Goal: Obtain resource: Obtain resource

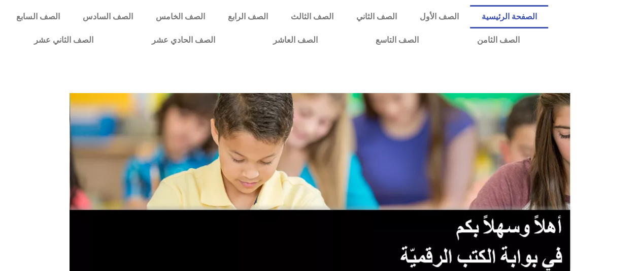
click at [583, 67] on div at bounding box center [321, 74] width 632 height 25
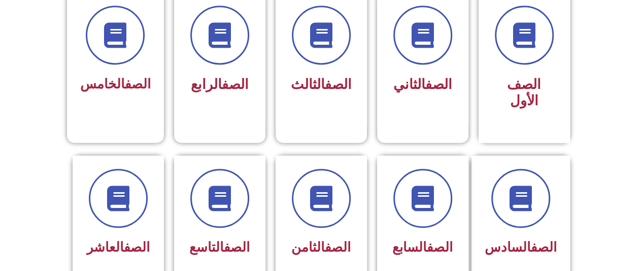
scroll to position [284, 0]
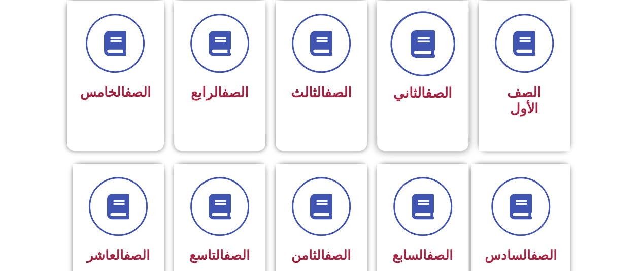
click at [440, 46] on span at bounding box center [422, 43] width 65 height 65
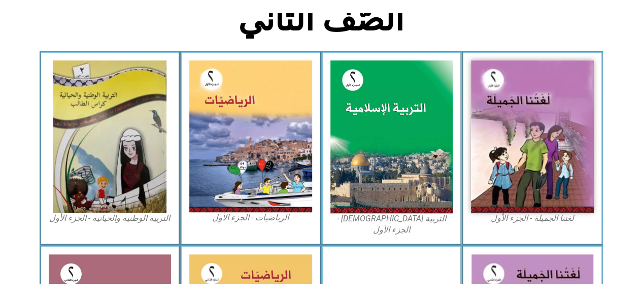
scroll to position [227, 0]
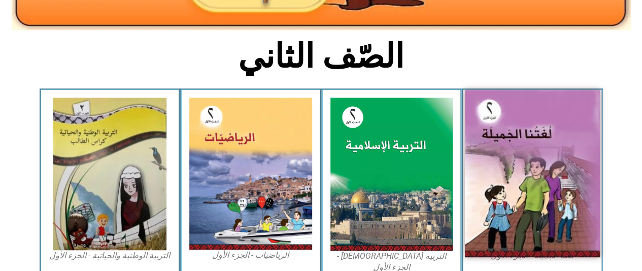
click at [551, 164] on img at bounding box center [532, 173] width 135 height 167
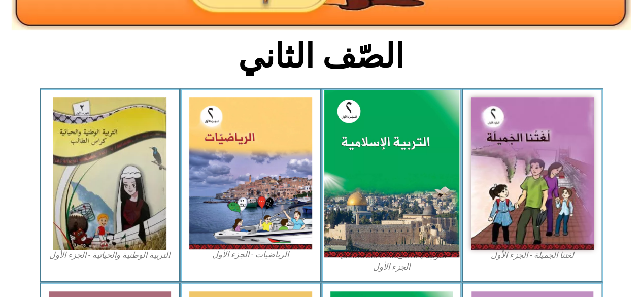
click at [375, 158] on img at bounding box center [391, 174] width 135 height 168
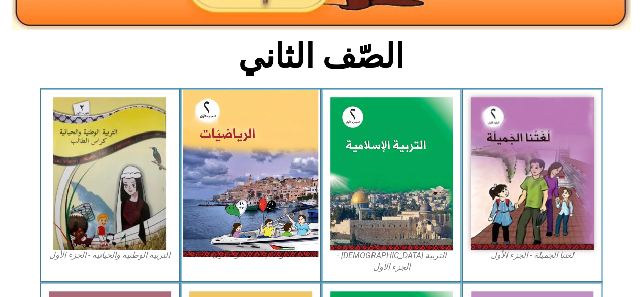
click at [240, 174] on img at bounding box center [250, 173] width 135 height 167
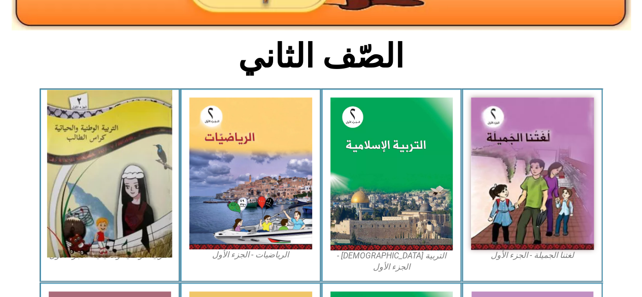
click at [101, 138] on img at bounding box center [109, 174] width 125 height 168
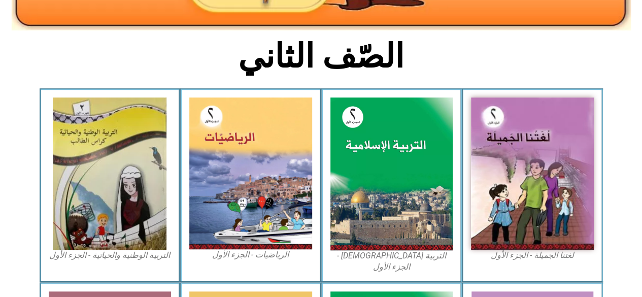
click at [450, 48] on h2 "الصّف الثاني" at bounding box center [321, 57] width 336 height 40
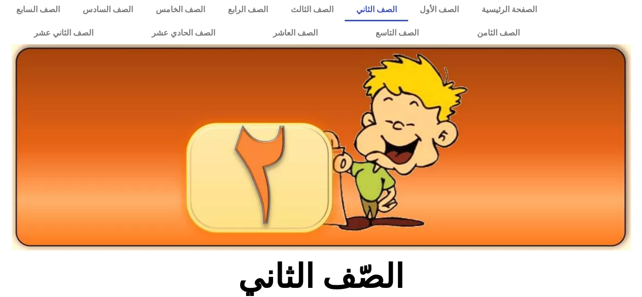
scroll to position [0, 0]
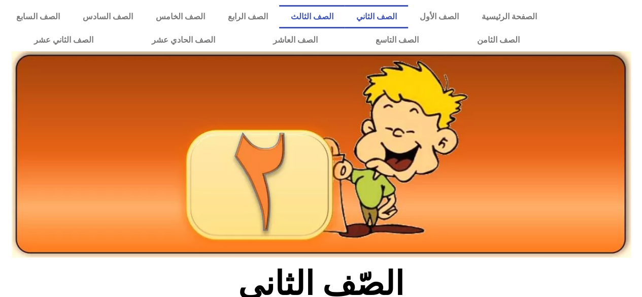
click at [344, 15] on link "الصف الثالث" at bounding box center [311, 16] width 65 height 23
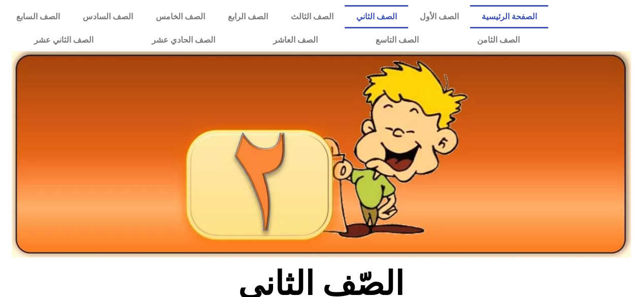
click at [510, 10] on link "الصفحة الرئيسية" at bounding box center [509, 16] width 78 height 23
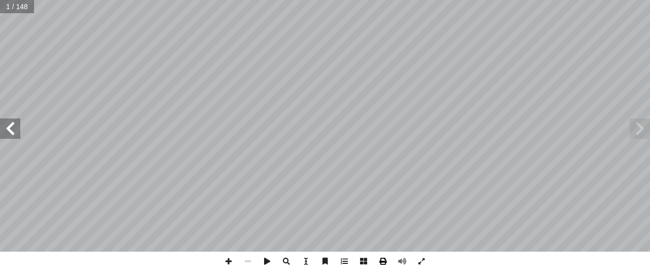
click at [381, 258] on span at bounding box center [382, 260] width 19 height 19
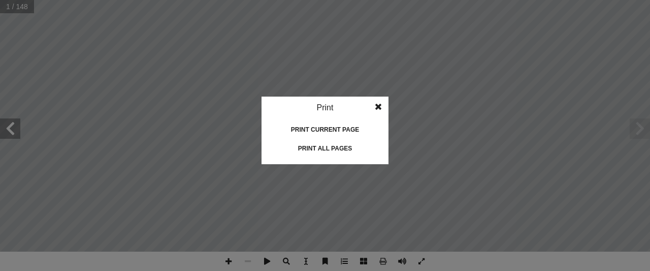
click at [377, 108] on span at bounding box center [378, 106] width 18 height 20
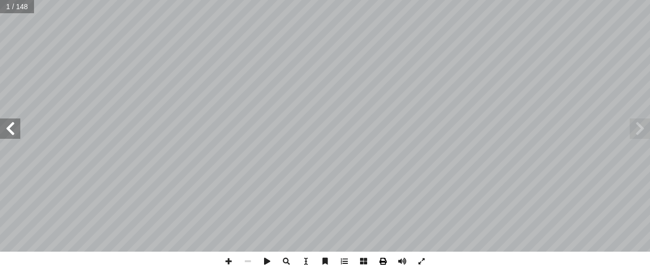
click at [383, 259] on span at bounding box center [382, 260] width 19 height 19
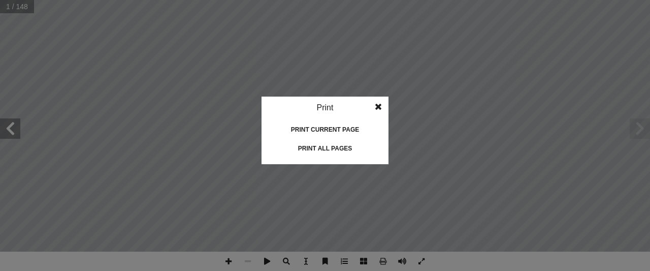
click at [331, 147] on div "Print all pages" at bounding box center [325, 148] width 102 height 16
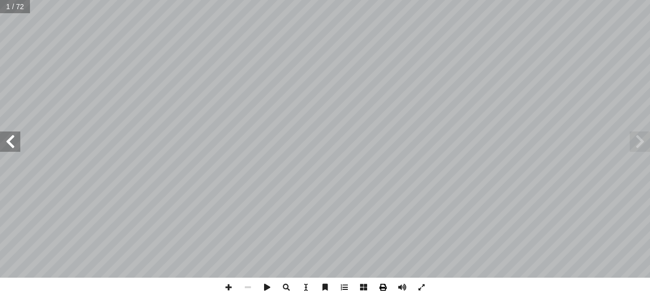
click at [383, 285] on span at bounding box center [382, 287] width 19 height 19
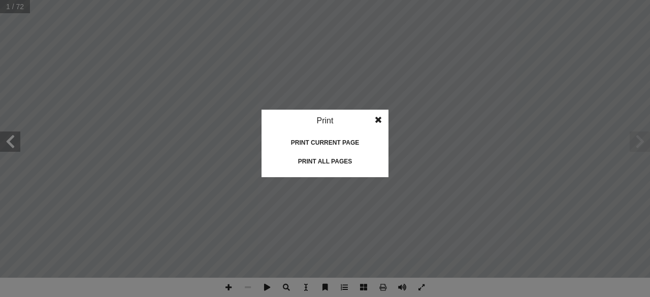
click at [340, 155] on div "Print all pages" at bounding box center [325, 161] width 102 height 16
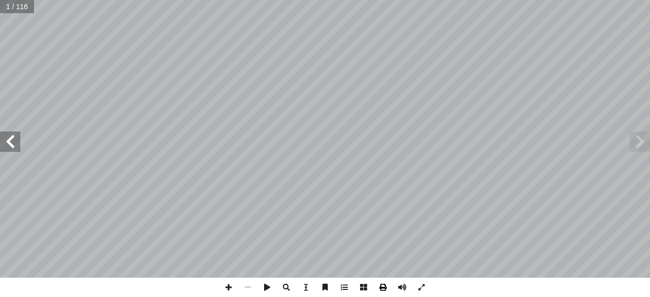
click at [382, 287] on span at bounding box center [382, 287] width 19 height 19
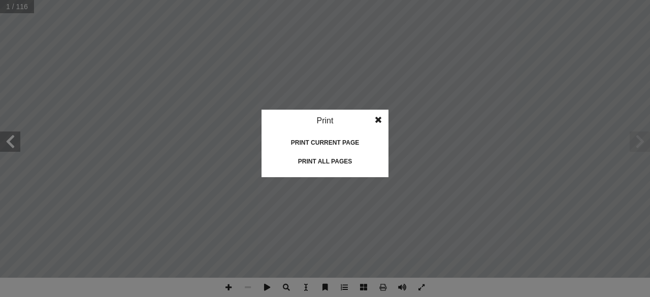
click at [339, 159] on div "Print all pages" at bounding box center [325, 161] width 102 height 16
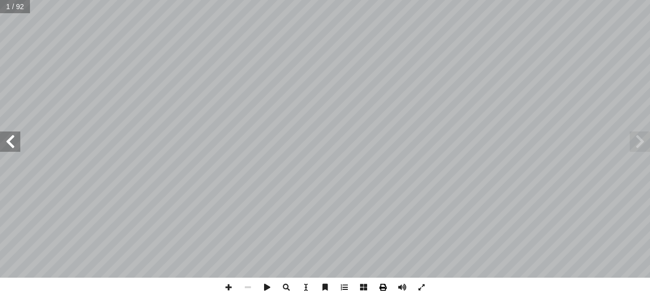
click at [381, 292] on span at bounding box center [382, 287] width 19 height 19
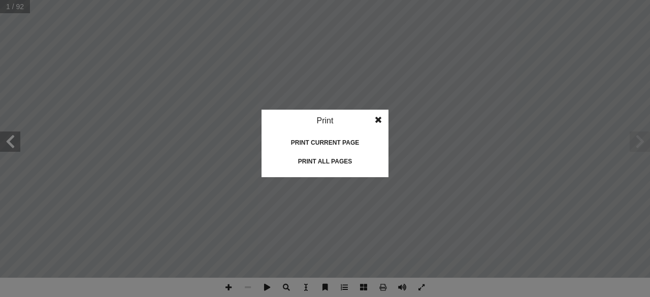
click at [345, 165] on div "Print all pages" at bounding box center [325, 161] width 102 height 16
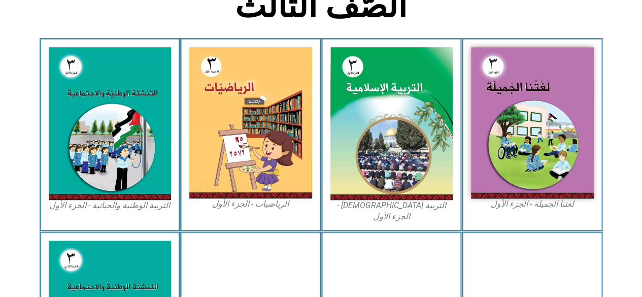
scroll to position [266, 0]
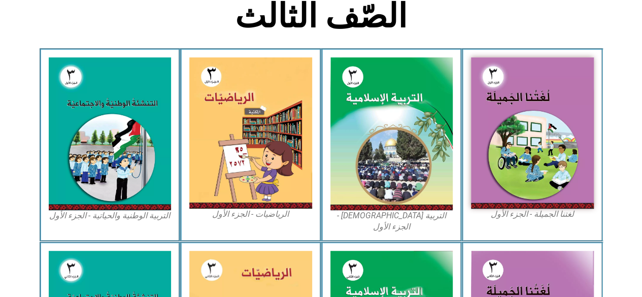
drag, startPoint x: 649, startPoint y: 54, endPoint x: 649, endPoint y: 136, distance: 81.7
click at [642, 136] on html "الصفحة الرئيسية الصف الأول الصف الثاني الصف الثالث الصف الرابع الصف الخامس الصف…" at bounding box center [321, 198] width 642 height 929
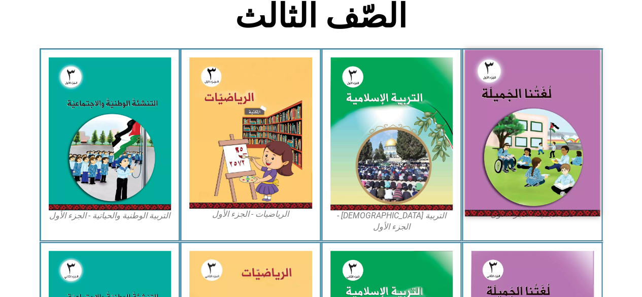
click at [533, 139] on img at bounding box center [532, 133] width 135 height 166
click at [536, 115] on img at bounding box center [532, 133] width 135 height 166
click at [538, 107] on img at bounding box center [532, 133] width 135 height 166
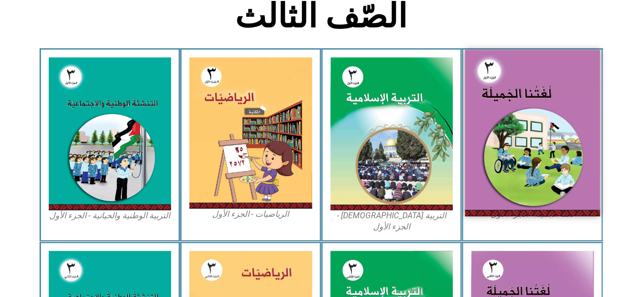
click at [505, 81] on img at bounding box center [532, 133] width 135 height 166
click at [570, 142] on img at bounding box center [532, 133] width 135 height 166
click at [568, 144] on img at bounding box center [532, 133] width 135 height 166
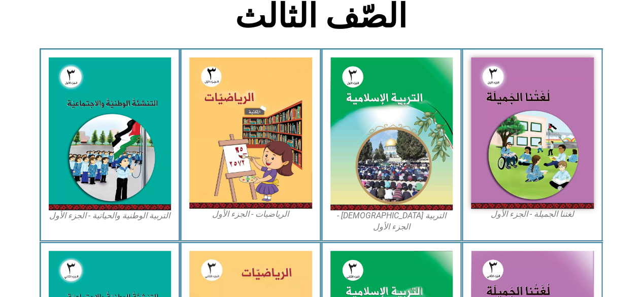
click at [531, 217] on figcaption "لغتنا الجميلة - الجزء الأول​" at bounding box center [532, 214] width 123 height 11
click at [533, 222] on div "لغتنا الجميلة - الجزء الأول​" at bounding box center [532, 144] width 141 height 193
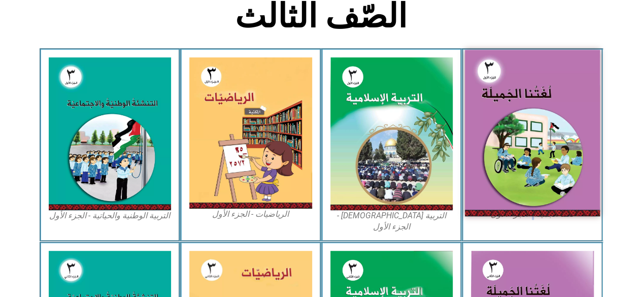
click at [515, 176] on img at bounding box center [532, 133] width 135 height 166
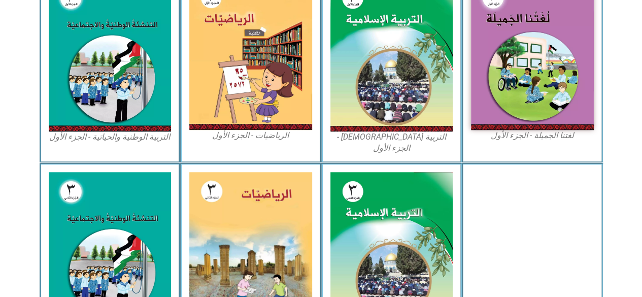
scroll to position [345, 0]
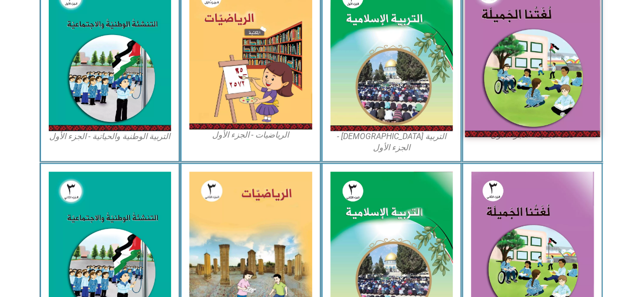
click at [501, 92] on img at bounding box center [532, 54] width 135 height 166
click at [499, 62] on img at bounding box center [532, 54] width 135 height 166
click at [488, 38] on img at bounding box center [532, 54] width 135 height 166
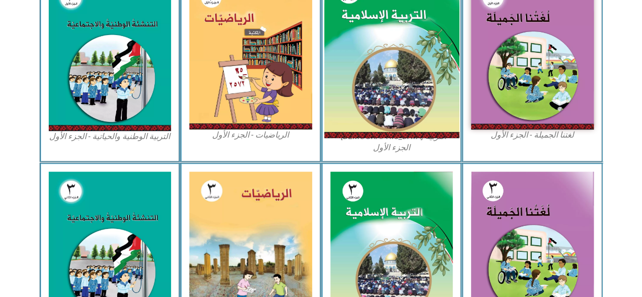
click at [387, 80] on img at bounding box center [391, 55] width 135 height 168
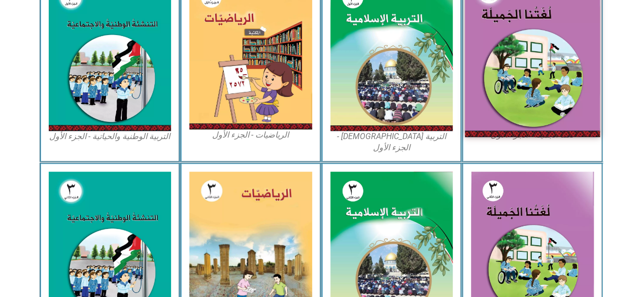
click at [554, 48] on img at bounding box center [532, 54] width 135 height 166
click at [537, 33] on img at bounding box center [532, 54] width 135 height 166
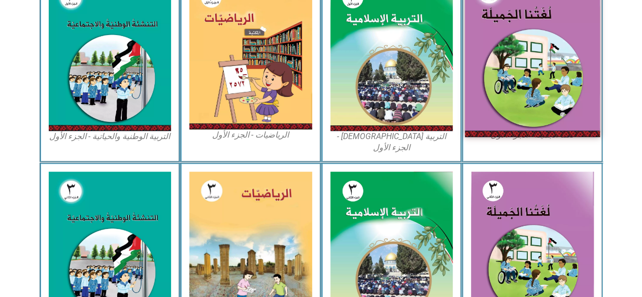
click at [537, 33] on img at bounding box center [532, 54] width 135 height 166
click at [473, 42] on img at bounding box center [532, 54] width 135 height 166
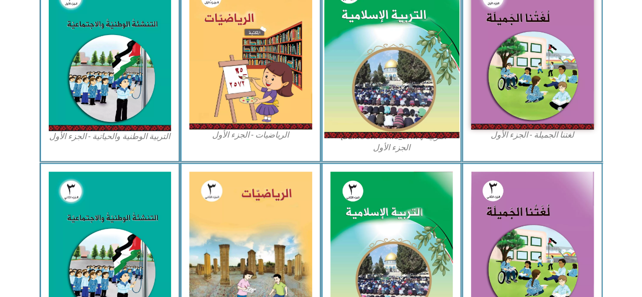
click at [383, 38] on img at bounding box center [391, 55] width 135 height 168
click at [339, 33] on img at bounding box center [391, 55] width 135 height 168
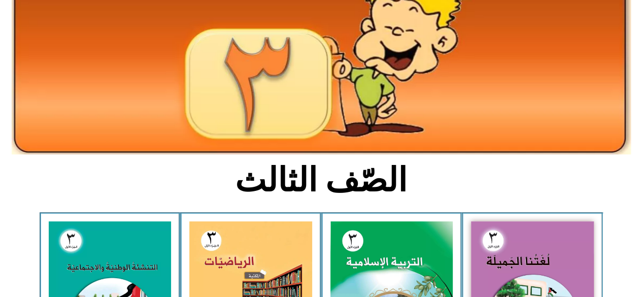
scroll to position [61, 0]
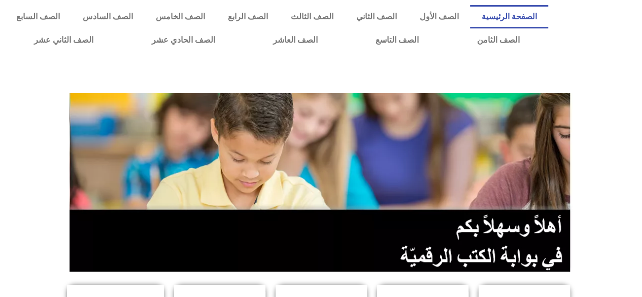
click at [630, 79] on div at bounding box center [321, 74] width 632 height 25
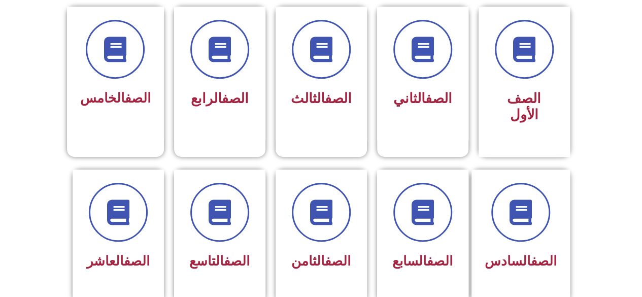
scroll to position [264, 0]
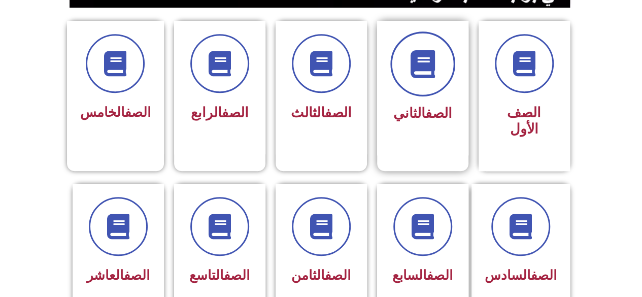
click at [428, 72] on icon at bounding box center [423, 64] width 28 height 28
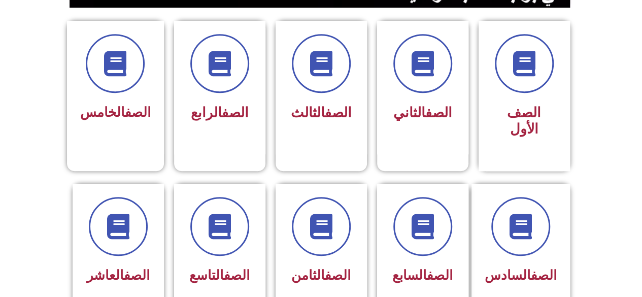
click at [585, 203] on section "الصف السادس الصف السابع الصف الثامن الصف التاسع الصف العاشر" at bounding box center [321, 261] width 642 height 181
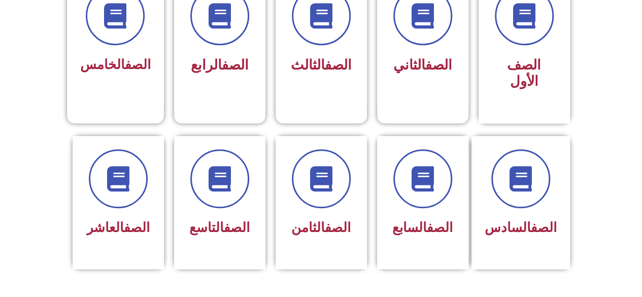
scroll to position [325, 0]
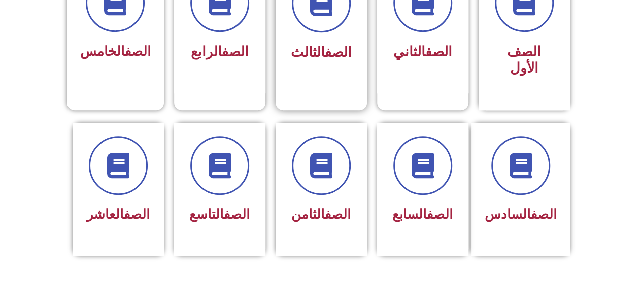
click at [325, 50] on link "الصف" at bounding box center [338, 52] width 27 height 16
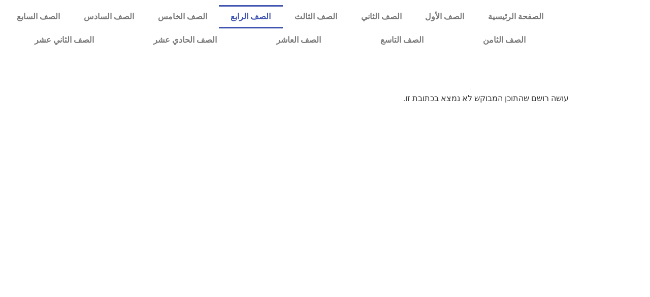
click at [279, 20] on link "الصف الرابع" at bounding box center [251, 16] width 64 height 23
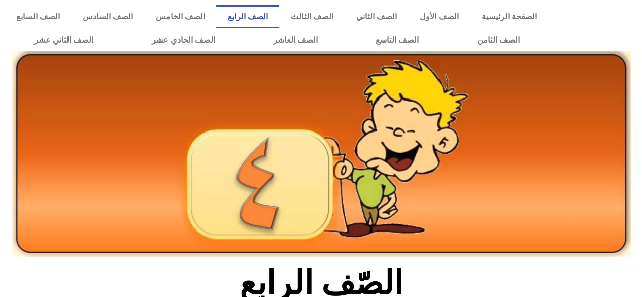
click at [636, 129] on icon at bounding box center [320, 124] width 643 height 64
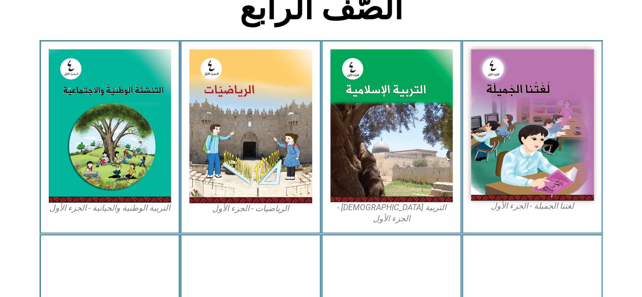
scroll to position [305, 0]
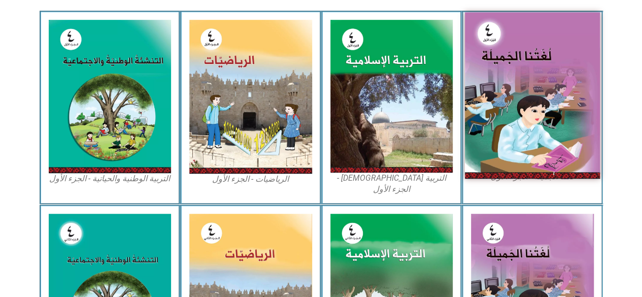
click at [546, 90] on img at bounding box center [532, 95] width 135 height 166
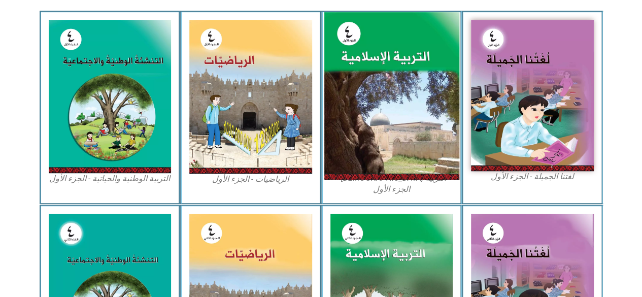
click at [373, 81] on img at bounding box center [391, 96] width 135 height 168
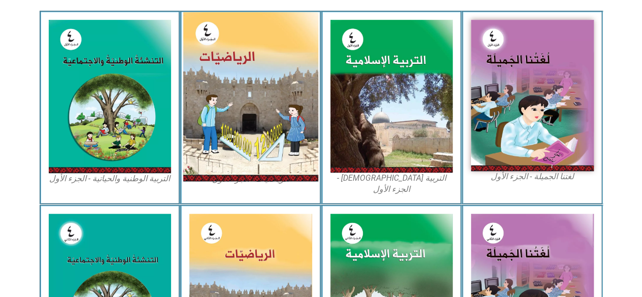
click at [305, 87] on img at bounding box center [250, 96] width 135 height 169
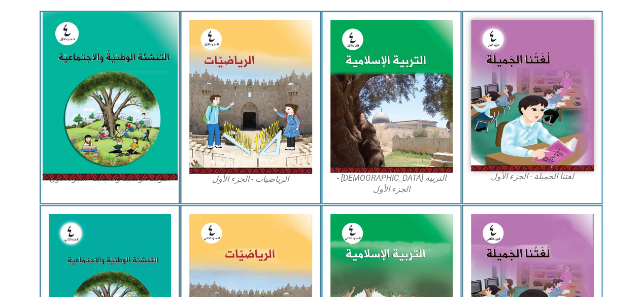
click at [137, 107] on img at bounding box center [109, 96] width 135 height 168
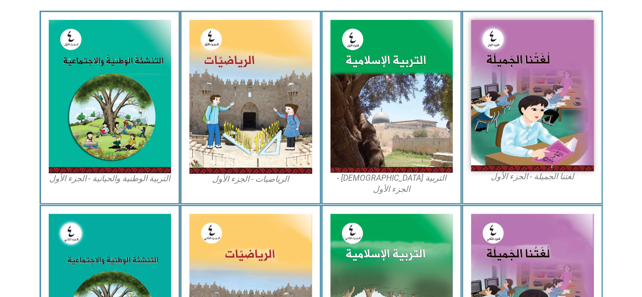
click at [627, 163] on section "لغتنا الجميلة - الجزء الأول​ التربية الإسلامية - الجزء الأول الرياضيات - الجزء …" at bounding box center [321, 107] width 642 height 193
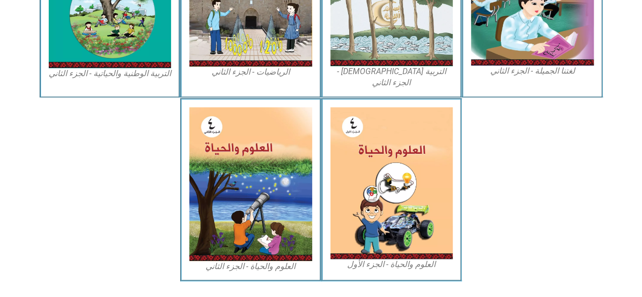
scroll to position [609, 0]
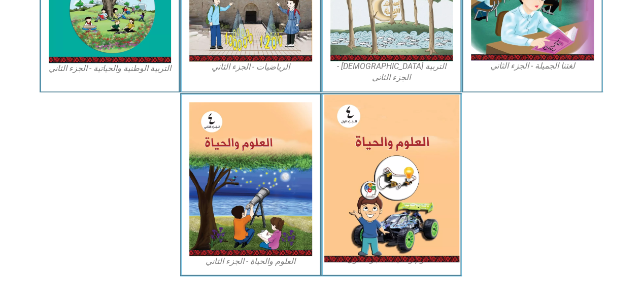
click at [377, 162] on img at bounding box center [391, 178] width 135 height 168
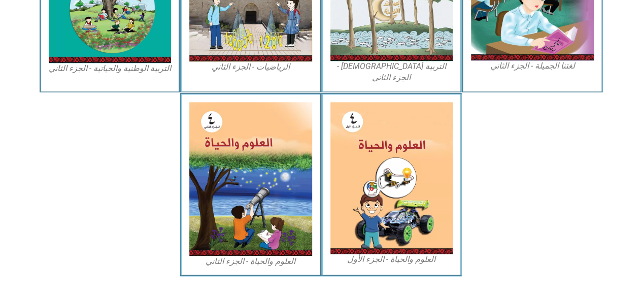
click at [478, 211] on div at bounding box center [532, 184] width 141 height 183
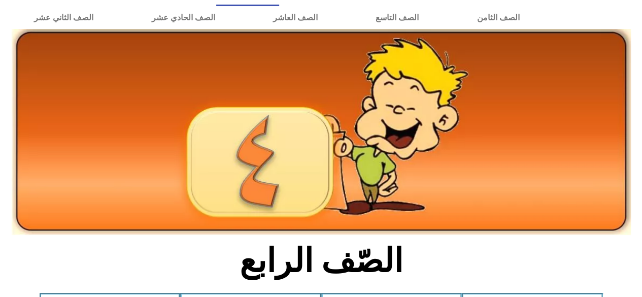
scroll to position [0, 0]
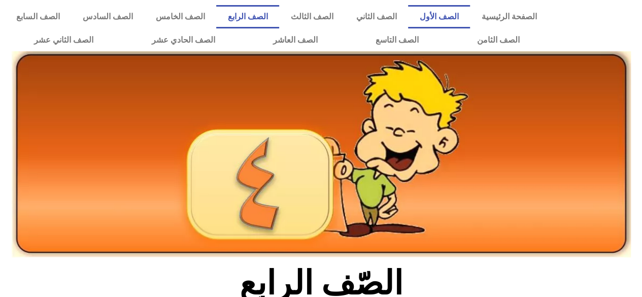
click at [470, 17] on link "الصف الأول" at bounding box center [439, 16] width 62 height 23
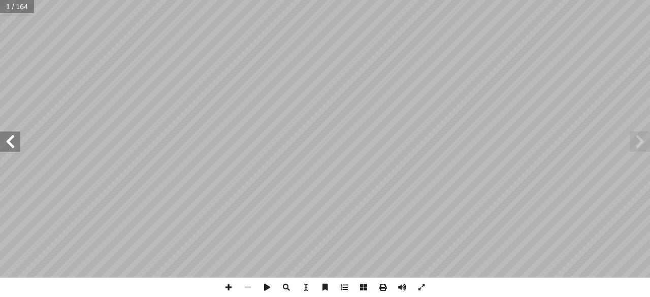
click at [383, 287] on span at bounding box center [382, 287] width 19 height 19
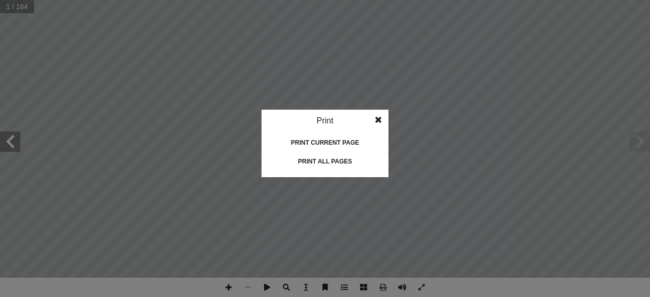
click at [322, 167] on div "Print all pages" at bounding box center [325, 161] width 102 height 16
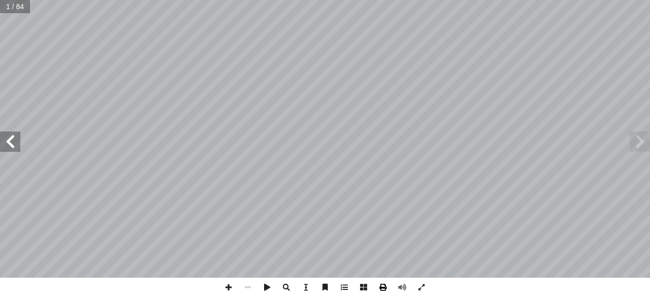
click at [382, 282] on span at bounding box center [382, 287] width 19 height 19
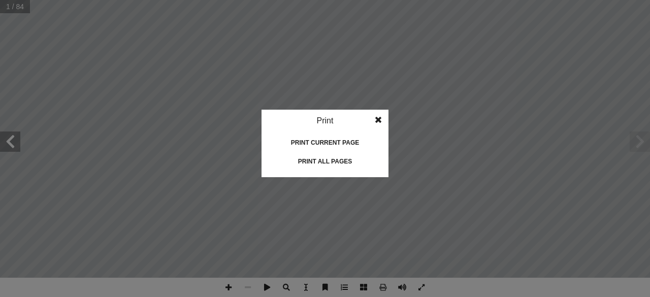
click at [319, 159] on div "Print all pages" at bounding box center [325, 161] width 102 height 16
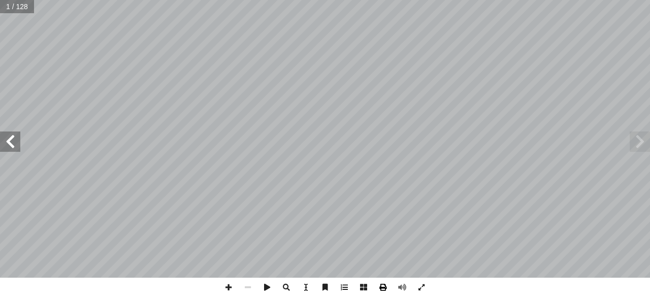
click at [389, 285] on span at bounding box center [382, 287] width 19 height 19
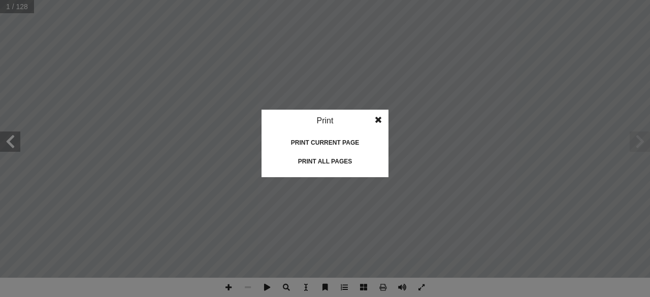
click at [350, 145] on div "Print current page" at bounding box center [325, 143] width 102 height 16
click at [323, 159] on div "Print all pages" at bounding box center [325, 161] width 102 height 16
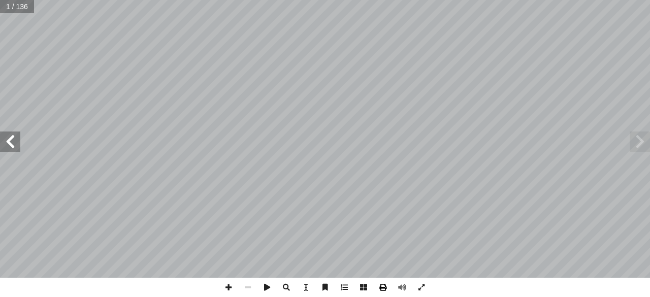
click at [381, 289] on span at bounding box center [382, 287] width 19 height 19
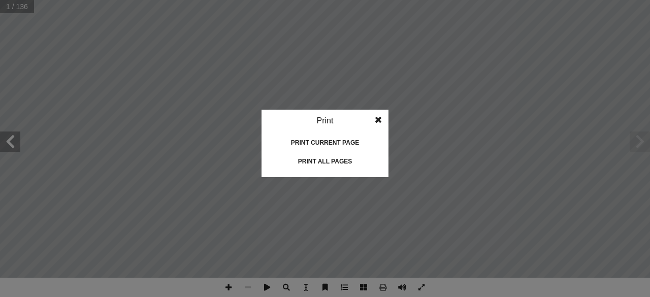
click at [337, 157] on div "Print all pages" at bounding box center [325, 161] width 102 height 16
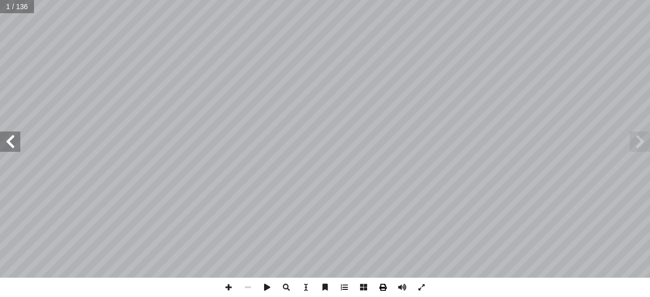
click at [379, 288] on span at bounding box center [382, 287] width 19 height 19
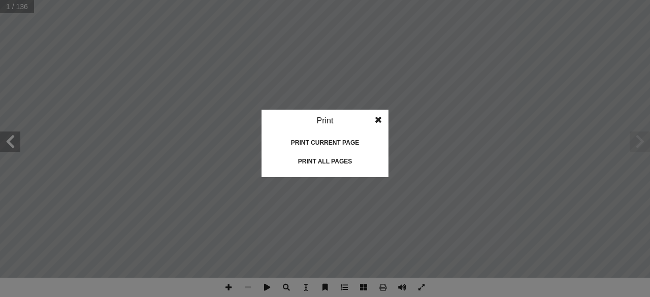
click at [342, 161] on div "Print all pages" at bounding box center [325, 161] width 102 height 16
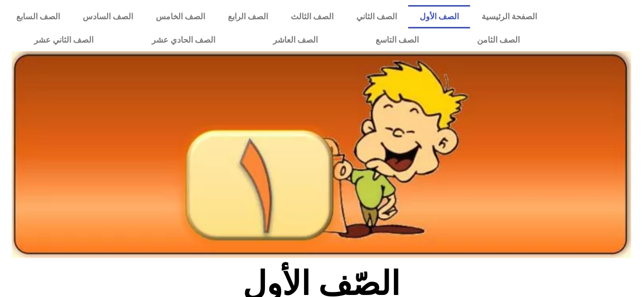
click at [430, 21] on link "الصف الأول" at bounding box center [439, 16] width 62 height 23
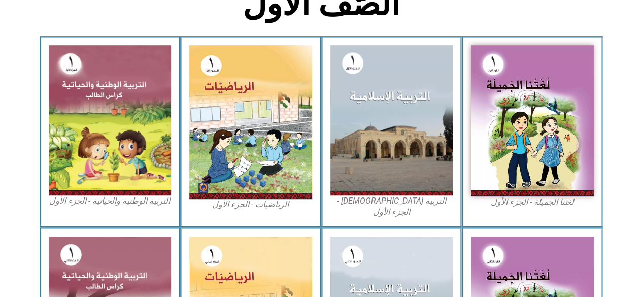
scroll to position [274, 0]
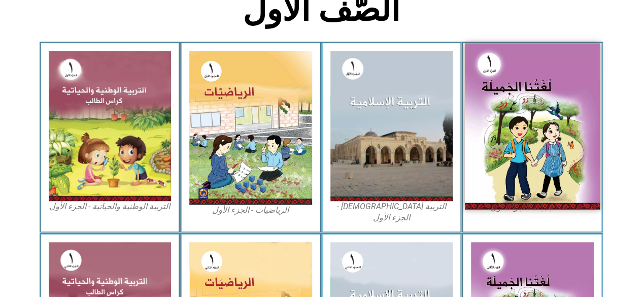
click at [505, 130] on img at bounding box center [532, 126] width 135 height 167
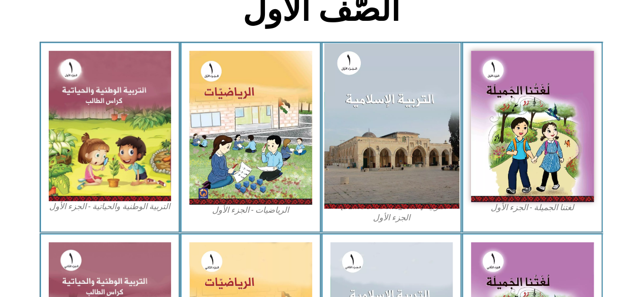
click at [401, 93] on img at bounding box center [391, 125] width 135 height 165
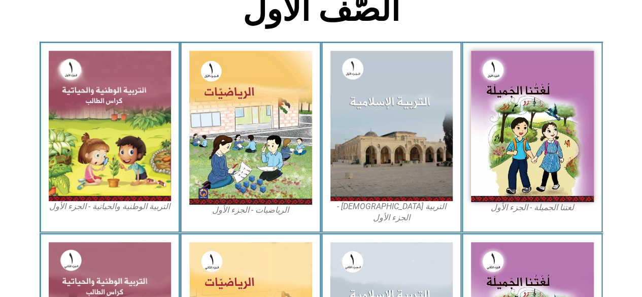
click at [321, 134] on div "التربية [DEMOGRAPHIC_DATA] - الجزء الأول" at bounding box center [391, 137] width 141 height 191
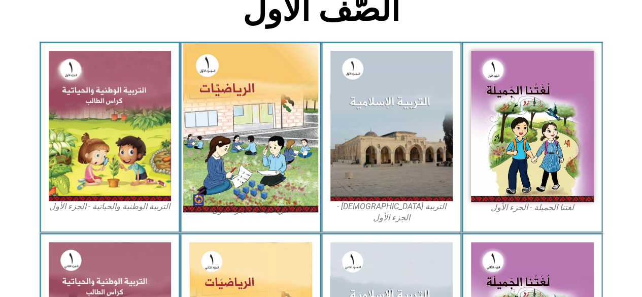
click at [231, 147] on img at bounding box center [250, 127] width 135 height 169
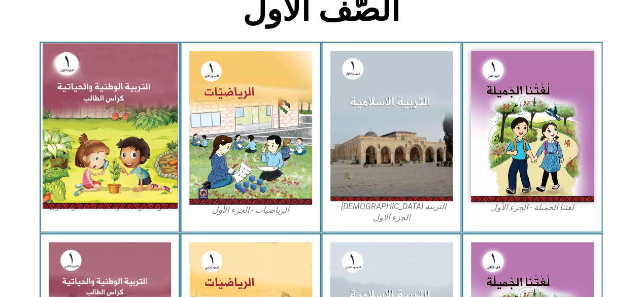
click at [89, 118] on img at bounding box center [109, 125] width 135 height 165
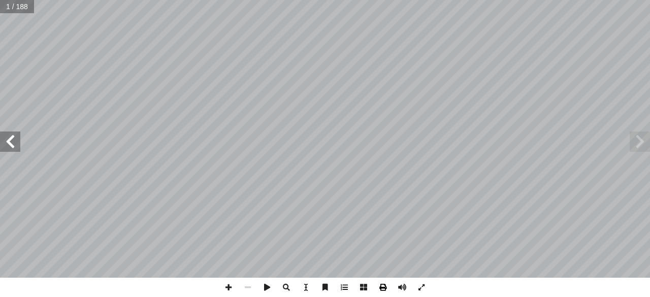
click at [383, 291] on span at bounding box center [382, 287] width 19 height 19
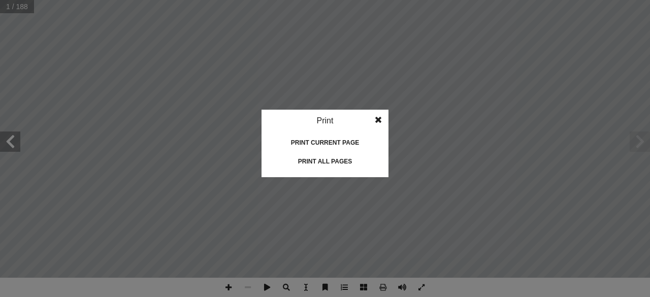
click at [335, 160] on div "Print all pages" at bounding box center [325, 161] width 102 height 16
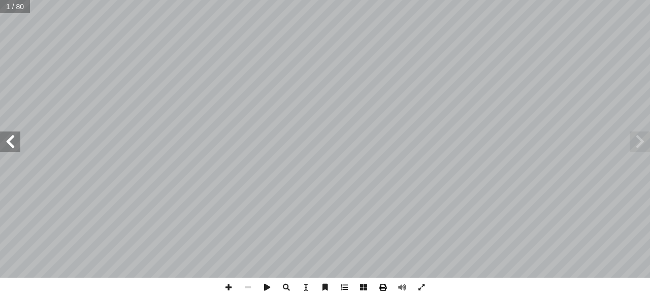
click at [384, 293] on span at bounding box center [382, 287] width 19 height 19
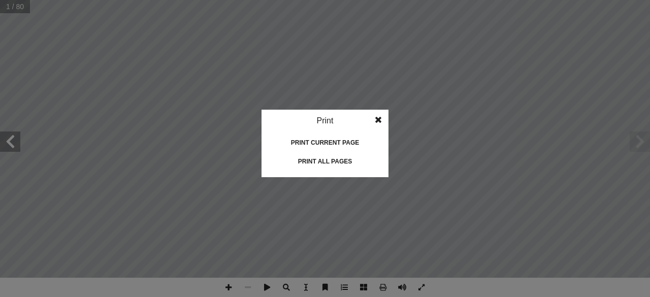
click at [348, 167] on div "Print all pages" at bounding box center [325, 161] width 102 height 16
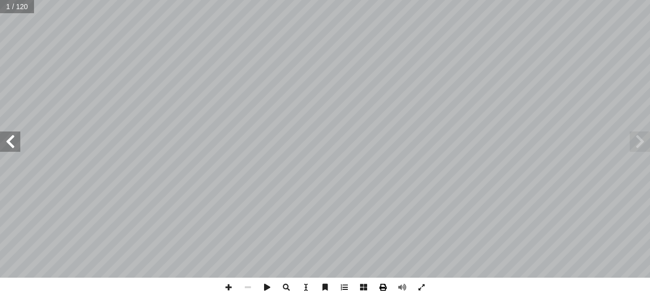
click at [385, 292] on span at bounding box center [382, 287] width 19 height 19
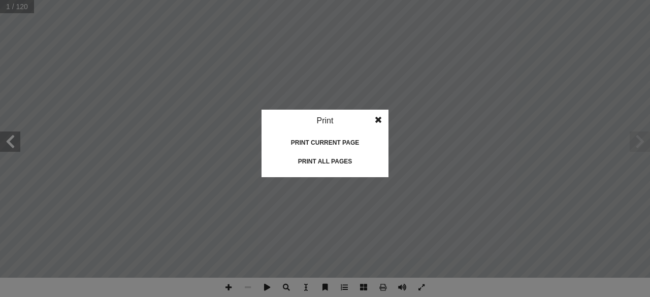
click at [350, 165] on div "Print all pages" at bounding box center [325, 161] width 102 height 16
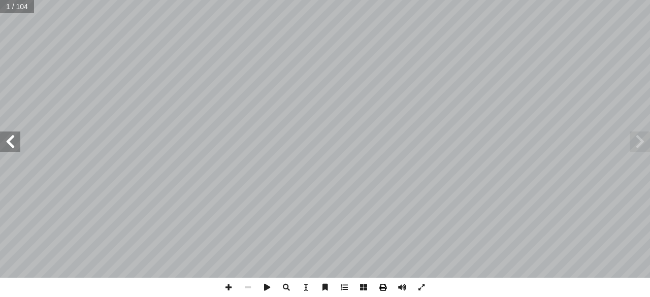
click at [385, 292] on span at bounding box center [382, 287] width 19 height 19
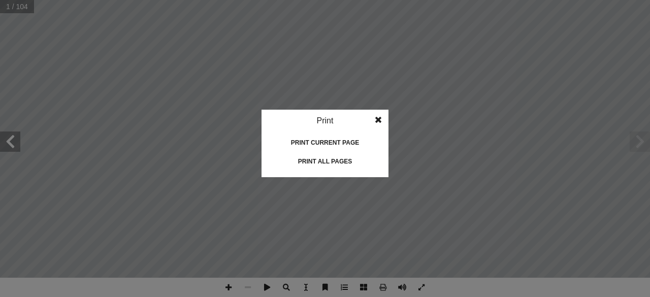
click at [334, 162] on div "Print all pages" at bounding box center [325, 161] width 102 height 16
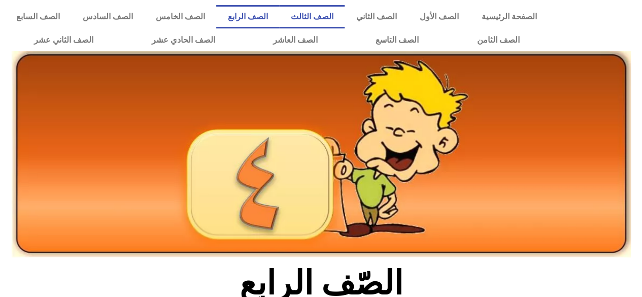
click at [330, 22] on link "الصف الثالث" at bounding box center [311, 16] width 65 height 23
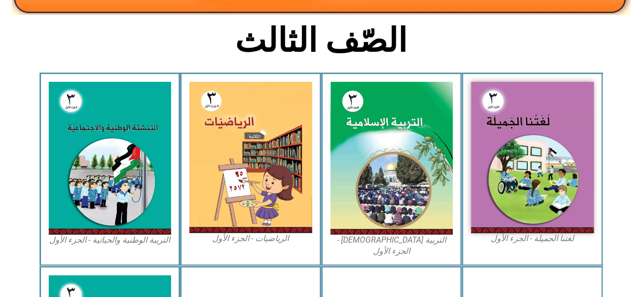
scroll to position [244, 0]
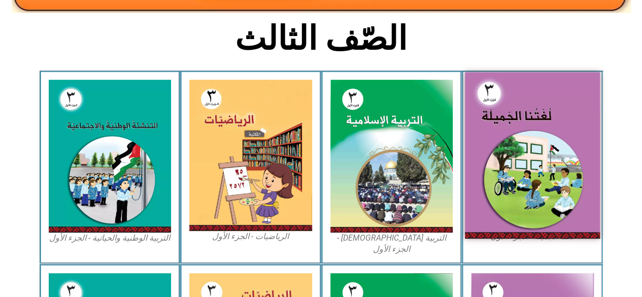
click at [530, 152] on img at bounding box center [532, 155] width 135 height 166
click at [524, 130] on img at bounding box center [532, 155] width 135 height 166
click at [484, 120] on img at bounding box center [532, 155] width 135 height 166
click at [536, 124] on img at bounding box center [532, 155] width 135 height 166
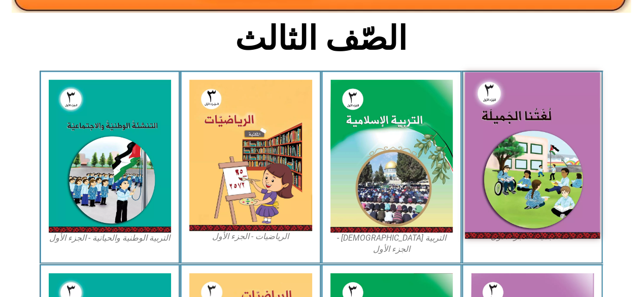
click at [536, 124] on img at bounding box center [532, 155] width 135 height 166
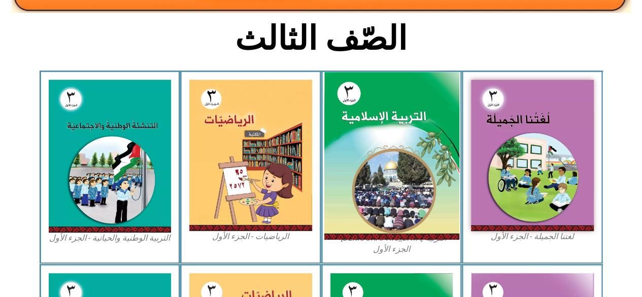
click at [384, 128] on img at bounding box center [391, 156] width 135 height 168
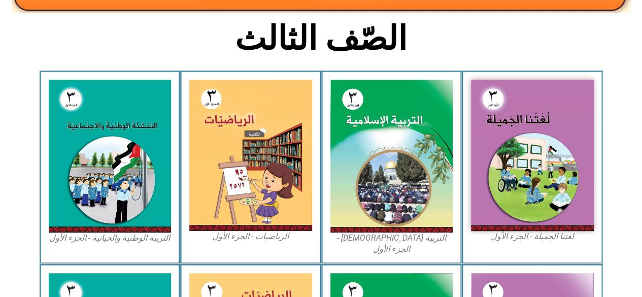
click at [316, 120] on div "الرياضيات - الجزء الأول​" at bounding box center [250, 167] width 141 height 193
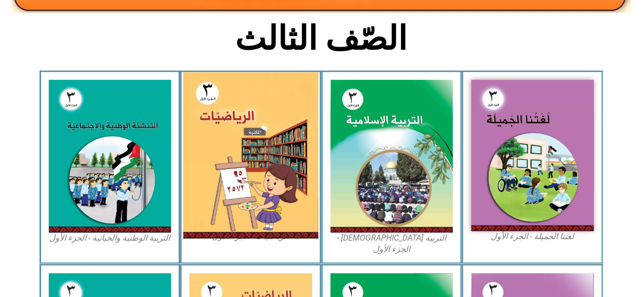
click at [271, 116] on img at bounding box center [250, 155] width 135 height 167
click at [232, 118] on img at bounding box center [250, 155] width 135 height 167
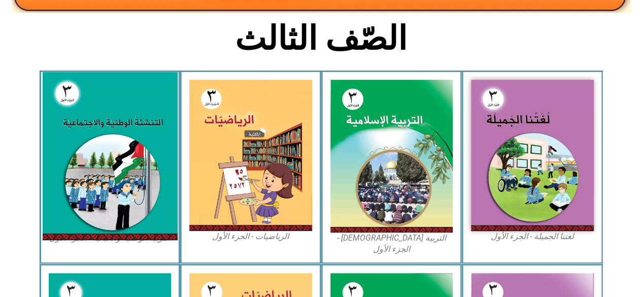
click at [101, 132] on img at bounding box center [109, 156] width 135 height 168
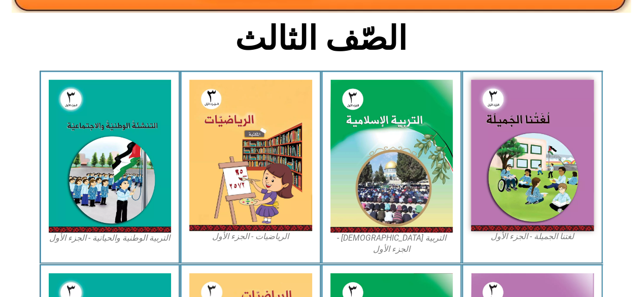
click at [453, 53] on h2 "الصّف الثالث" at bounding box center [321, 39] width 336 height 40
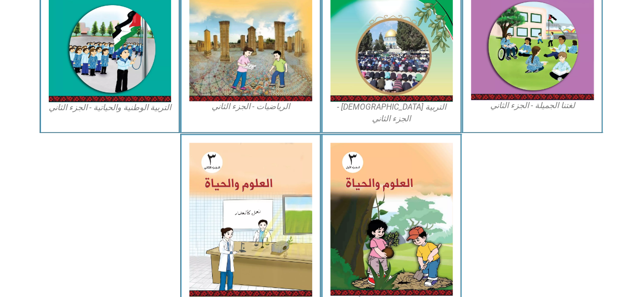
scroll to position [548, 0]
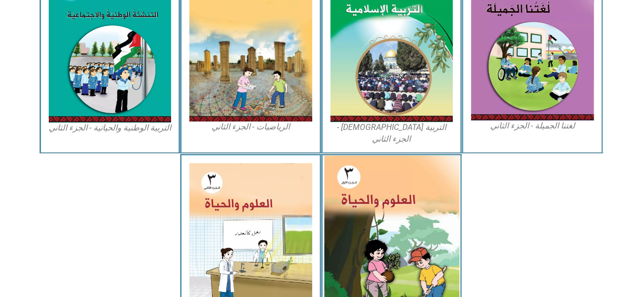
click at [413, 183] on img at bounding box center [391, 239] width 135 height 168
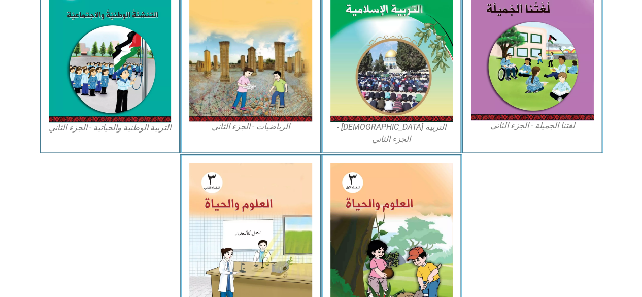
click at [517, 193] on img at bounding box center [532, 202] width 138 height 91
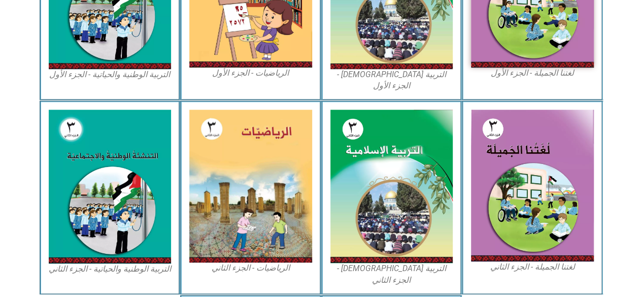
scroll to position [406, 0]
